Goal: Find specific page/section: Find specific page/section

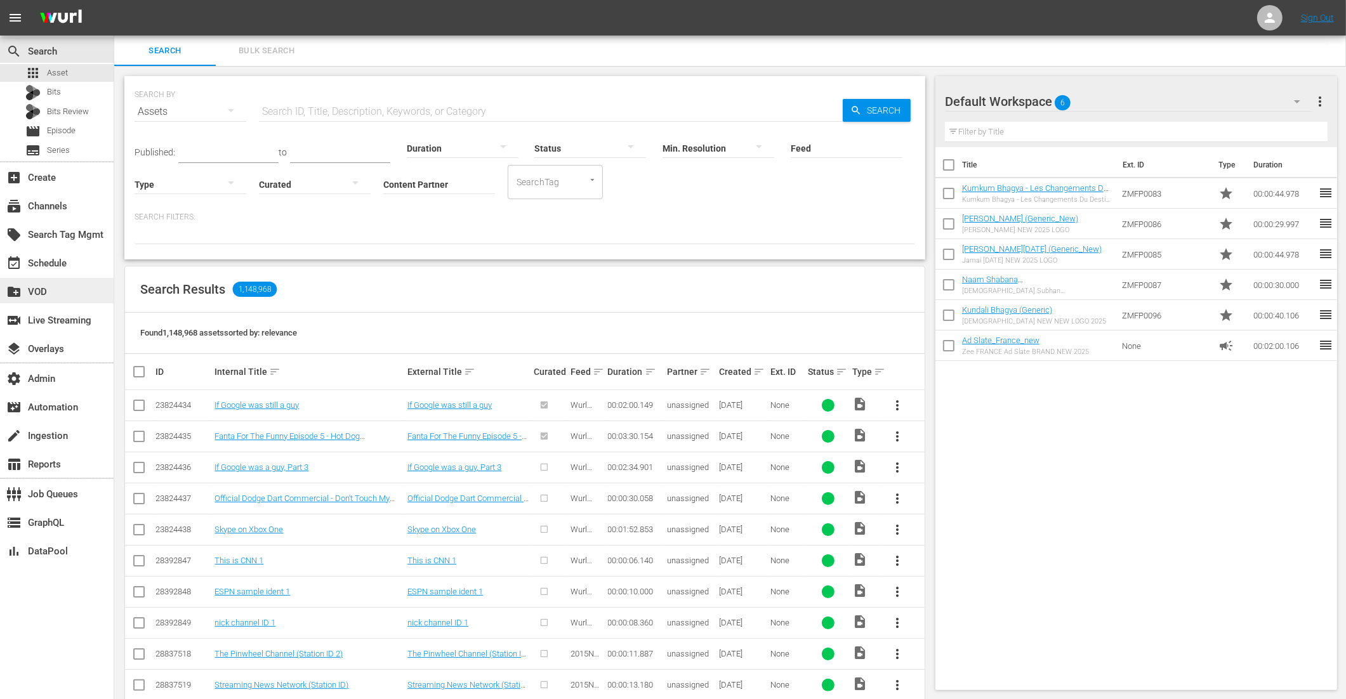
click at [46, 296] on div "create_new_folder VOD" at bounding box center [35, 289] width 71 height 11
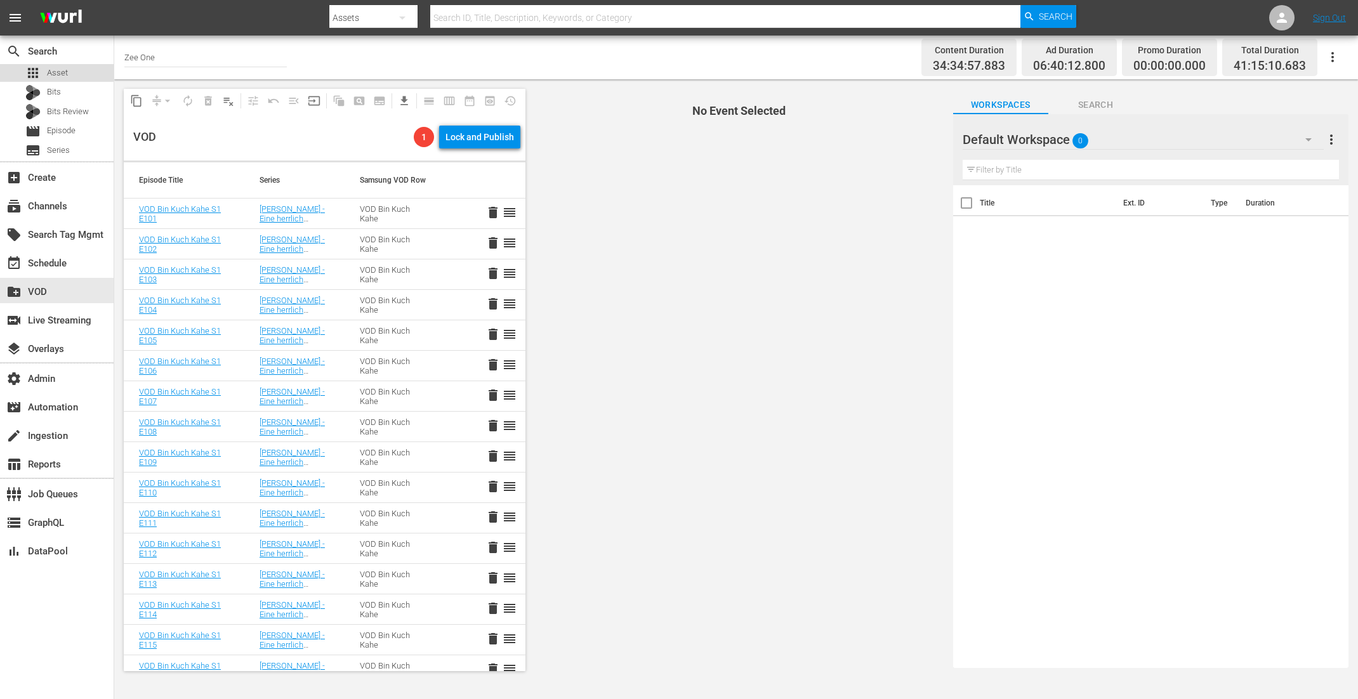
click at [53, 65] on div "apps Asset" at bounding box center [46, 73] width 43 height 18
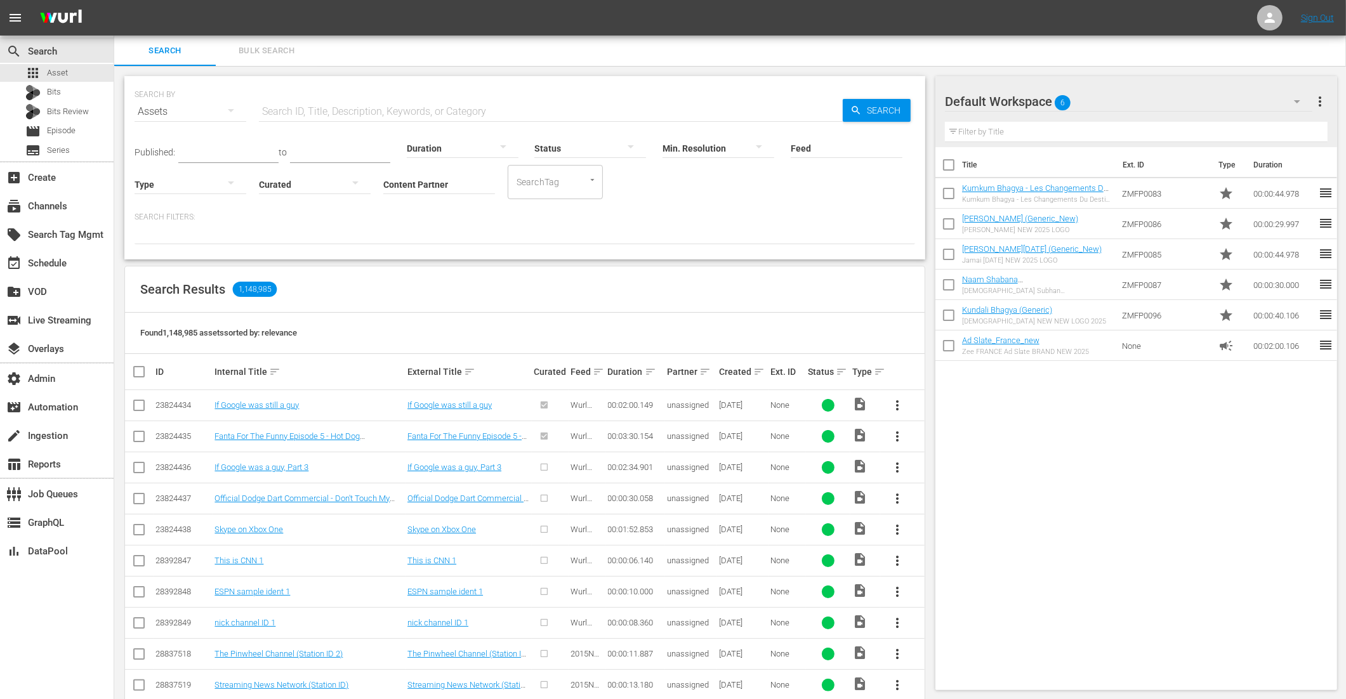
click at [450, 179] on input "Content Partner" at bounding box center [439, 185] width 112 height 46
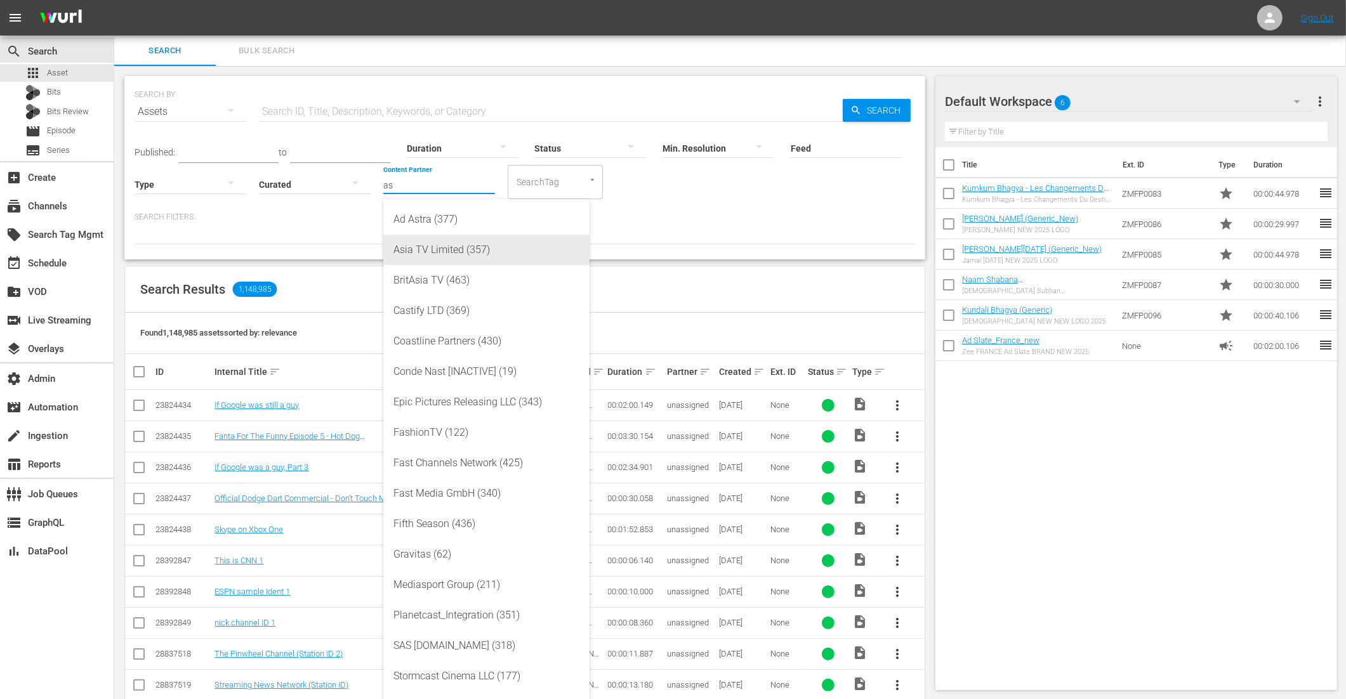
click at [422, 251] on div "Asia TV Limited (357)" at bounding box center [487, 250] width 186 height 30
type input "Asia TV Limited (357)"
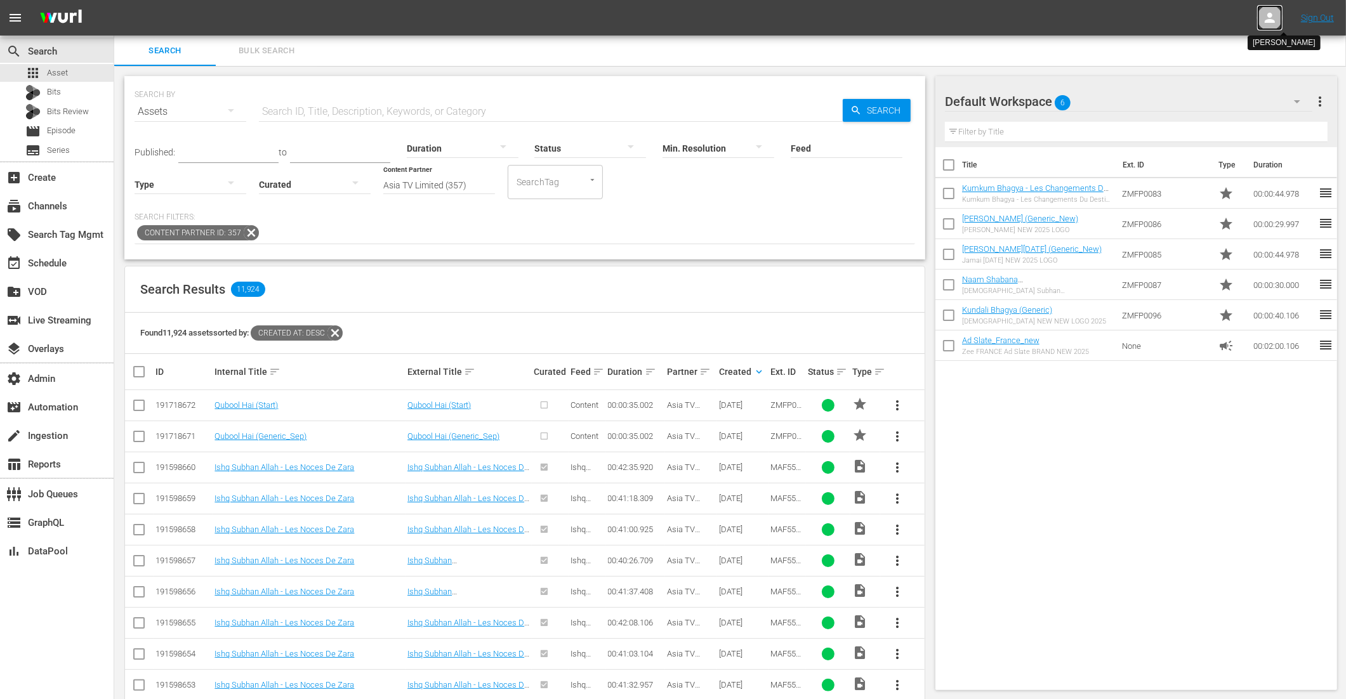
click at [1264, 23] on icon at bounding box center [1269, 17] width 15 height 15
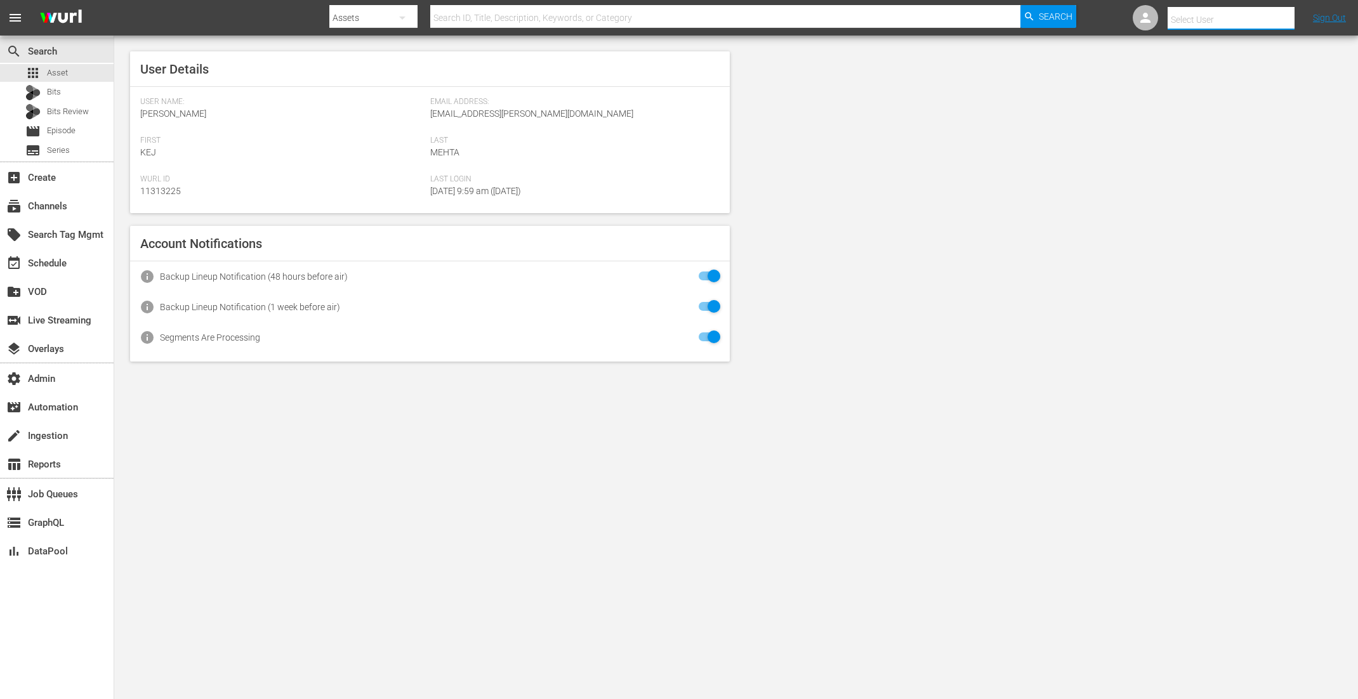
click at [1201, 23] on input "text" at bounding box center [1249, 19] width 162 height 30
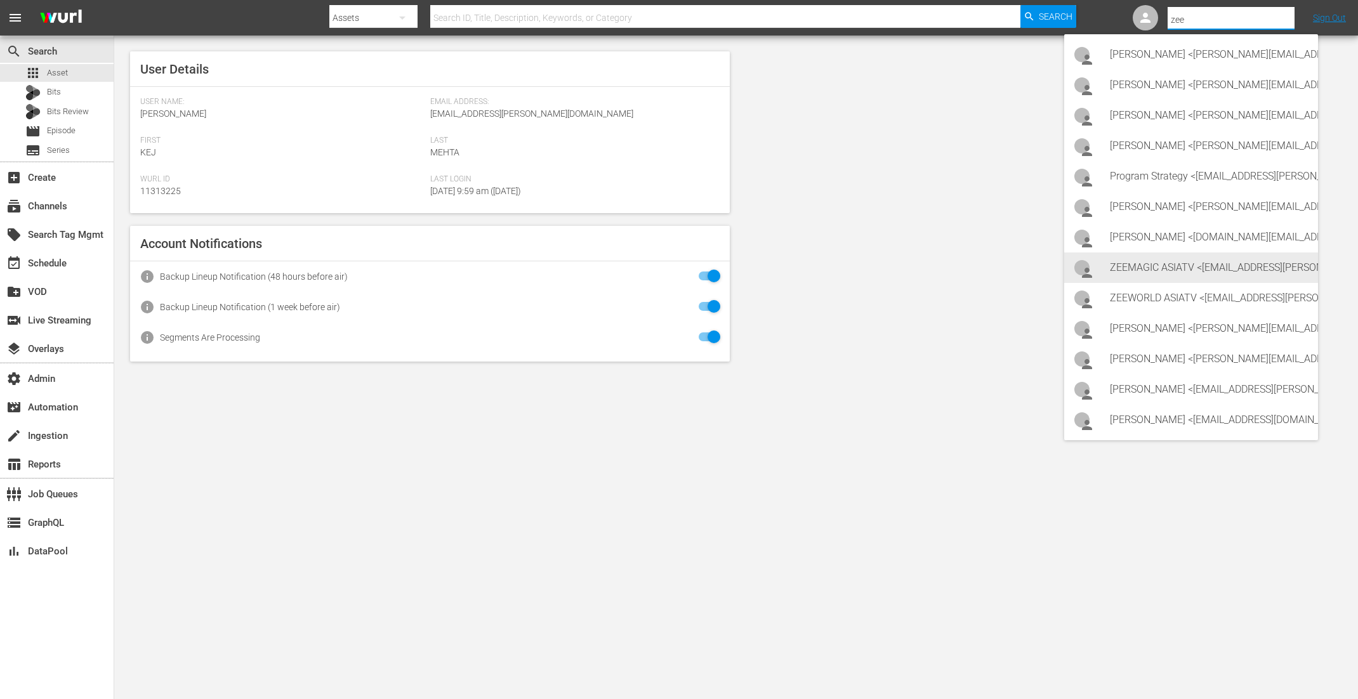
click at [1145, 272] on div "ZEEMAGIC ASIATV <ZEEMAGIC_ASIATV@WURL.COM>" at bounding box center [1209, 268] width 198 height 30
type input "ZEEMAGIC ASIATV (11314442)"
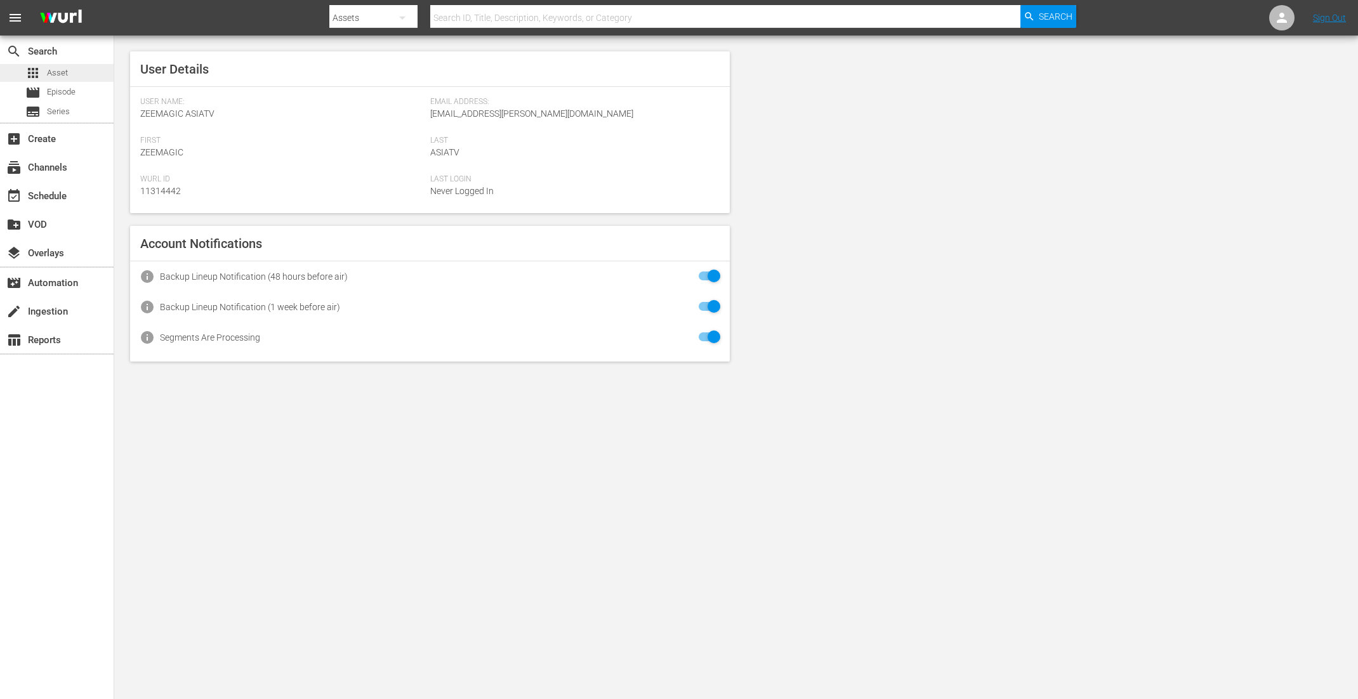
click at [60, 72] on span "Asset" at bounding box center [57, 73] width 21 height 13
